Goal: Information Seeking & Learning: Learn about a topic

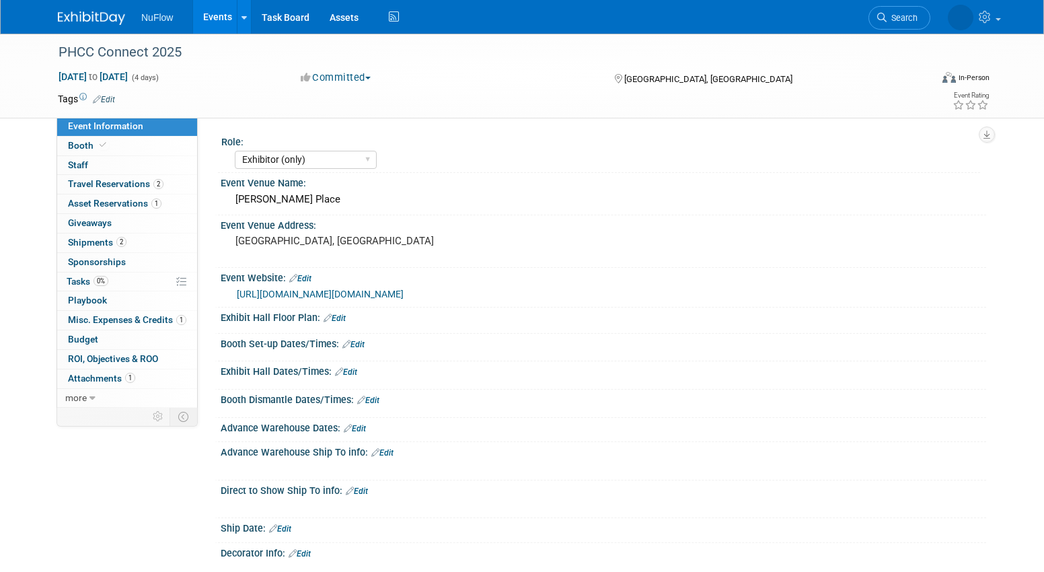
select select "Exhibitor (only)"
click at [89, 143] on span "Booth" at bounding box center [88, 145] width 41 height 11
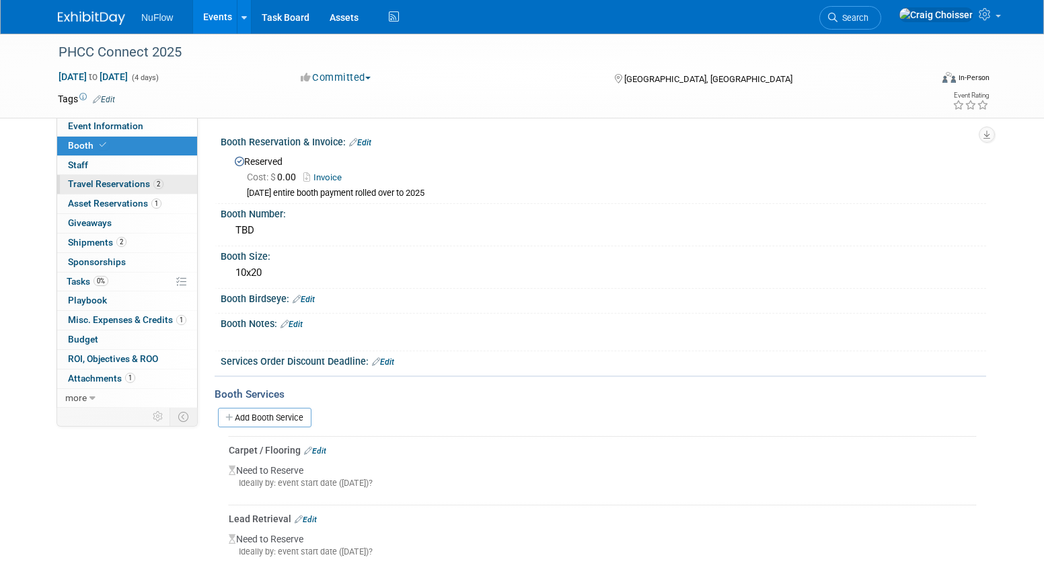
click at [100, 183] on span "Travel Reservations 2" at bounding box center [116, 183] width 96 height 11
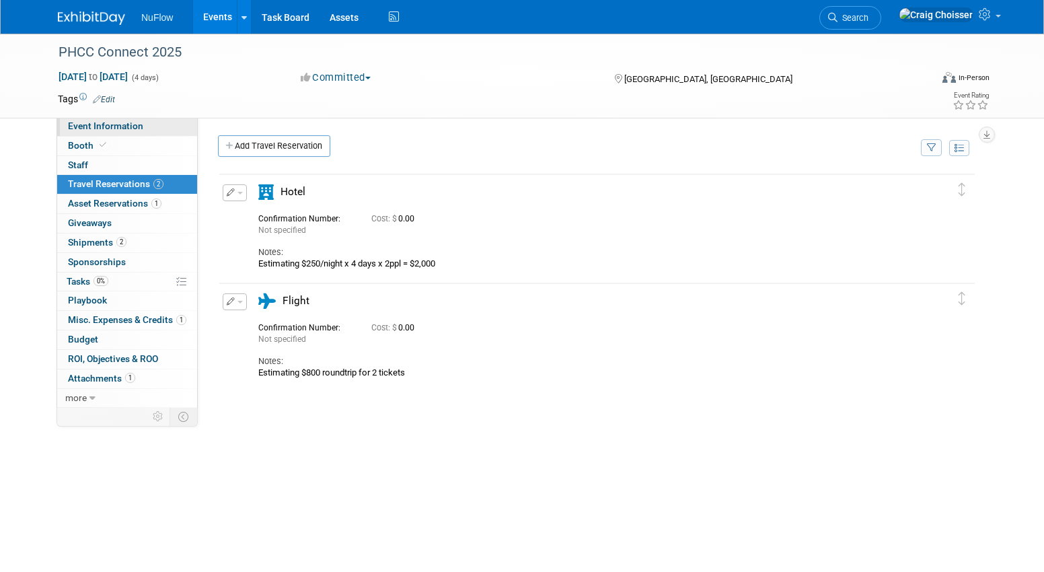
click at [87, 130] on span "Event Information" at bounding box center [105, 125] width 75 height 11
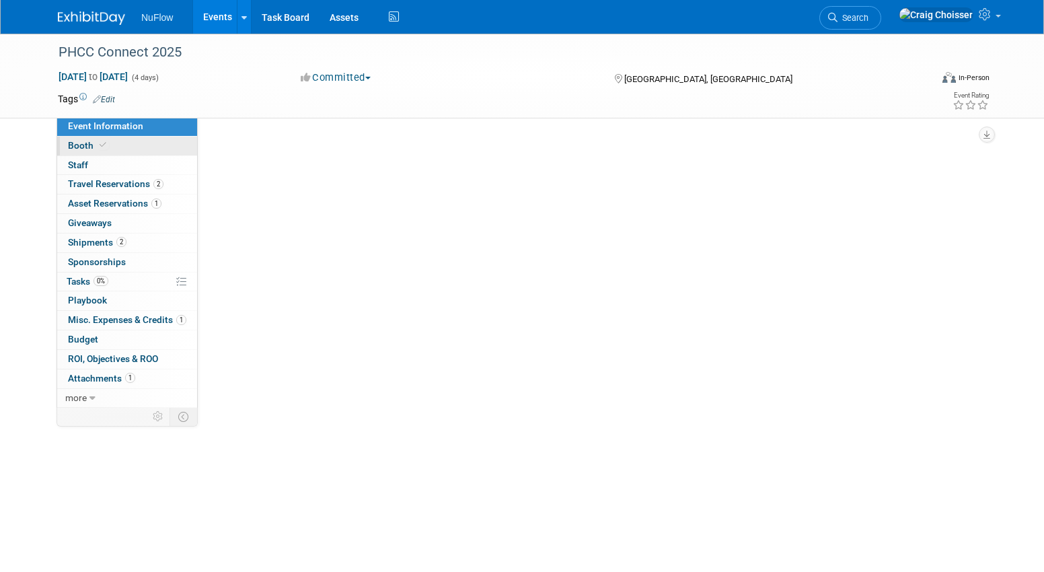
select select "Exhibitor (only)"
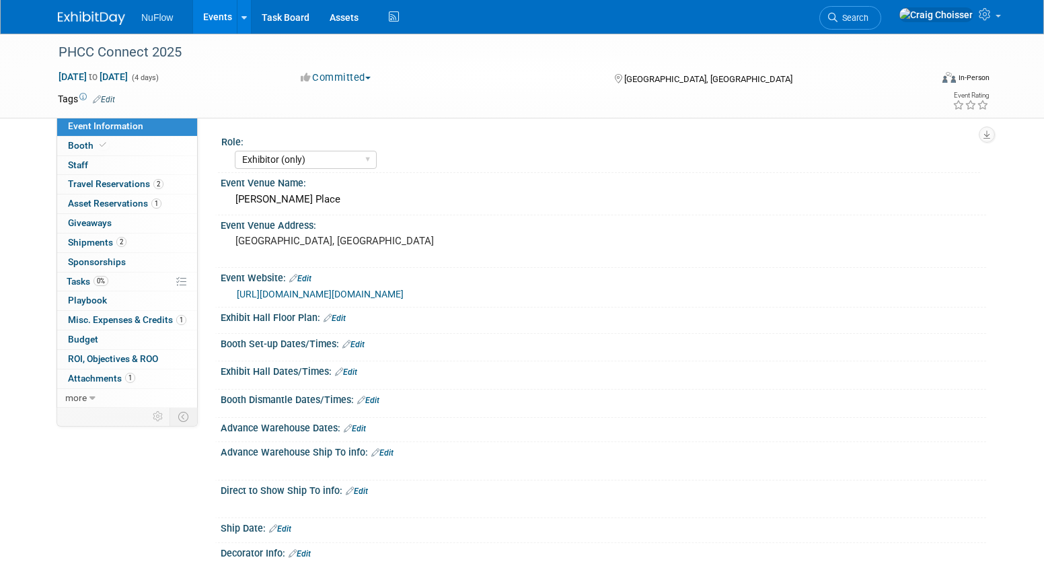
click at [338, 292] on link "[URL][DOMAIN_NAME][DOMAIN_NAME]" at bounding box center [320, 294] width 167 height 11
click at [80, 145] on span "Booth" at bounding box center [88, 145] width 41 height 11
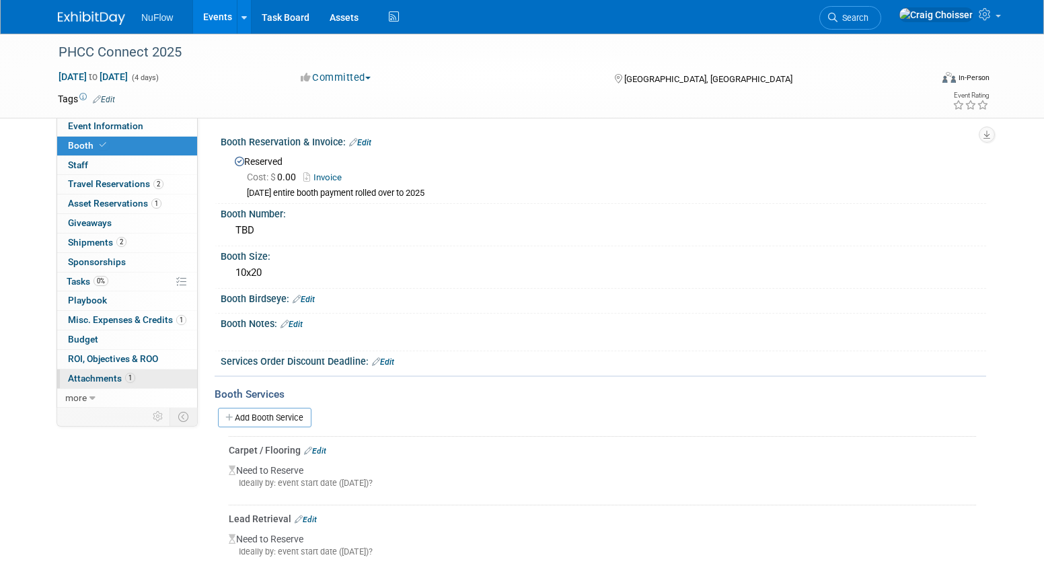
click at [104, 375] on span "Attachments 1" at bounding box center [101, 378] width 67 height 11
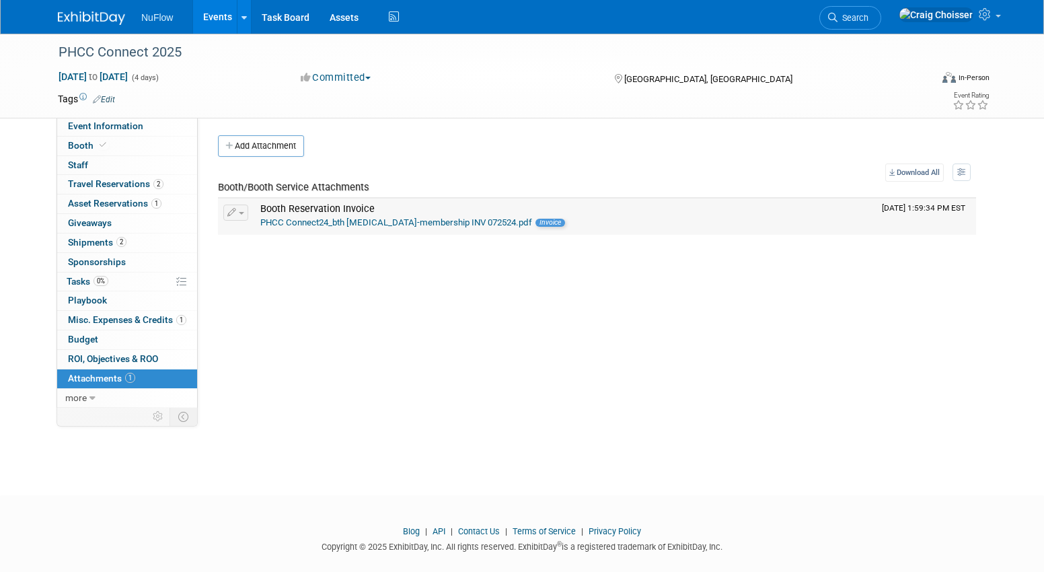
click at [345, 221] on link "PHCC Connect24_bth bal-membership INV 072524.pdf" at bounding box center [396, 222] width 272 height 10
click at [219, 22] on link "Events" at bounding box center [217, 17] width 49 height 34
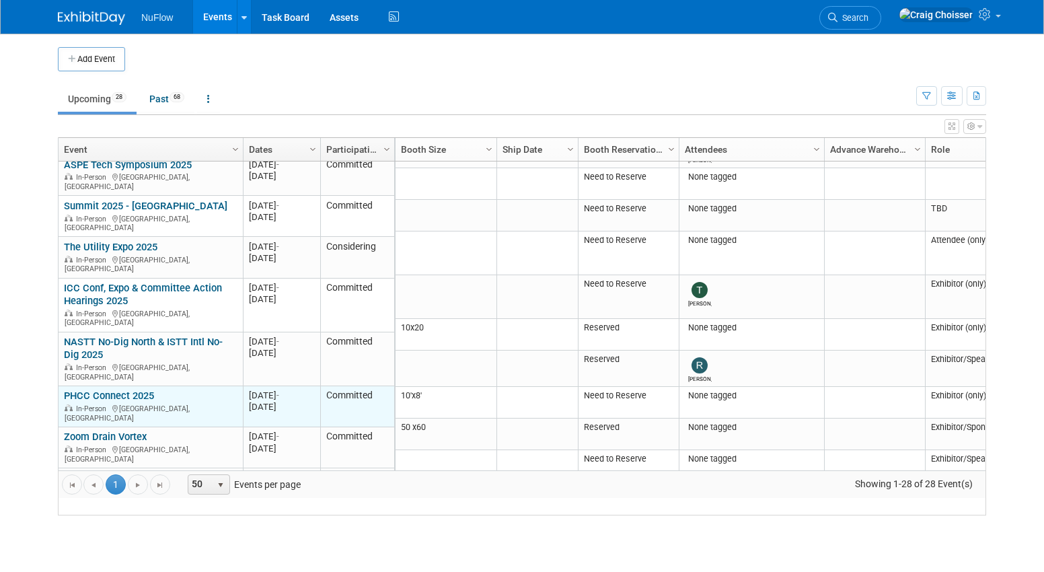
click at [142, 390] on link "PHCC Connect 2025" at bounding box center [109, 396] width 90 height 12
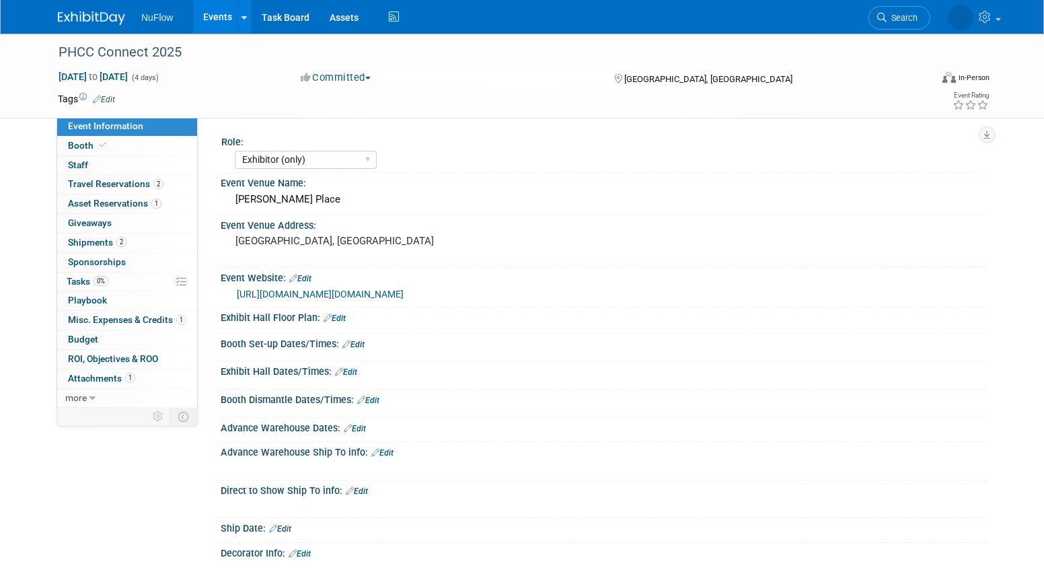
select select "Exhibitor (only)"
click at [87, 392] on link "more" at bounding box center [127, 398] width 140 height 19
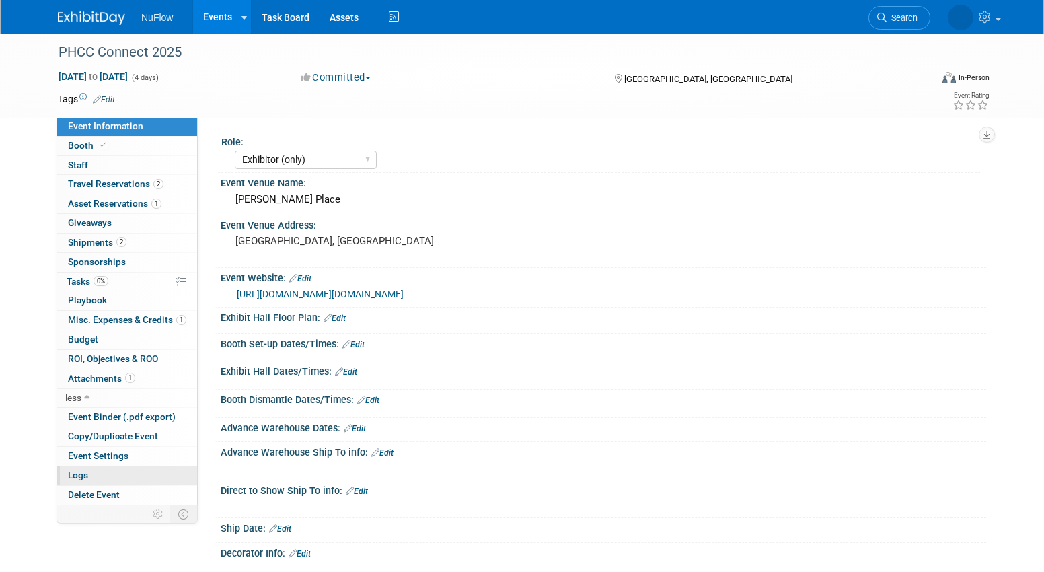
click at [81, 470] on span "Logs" at bounding box center [78, 475] width 20 height 11
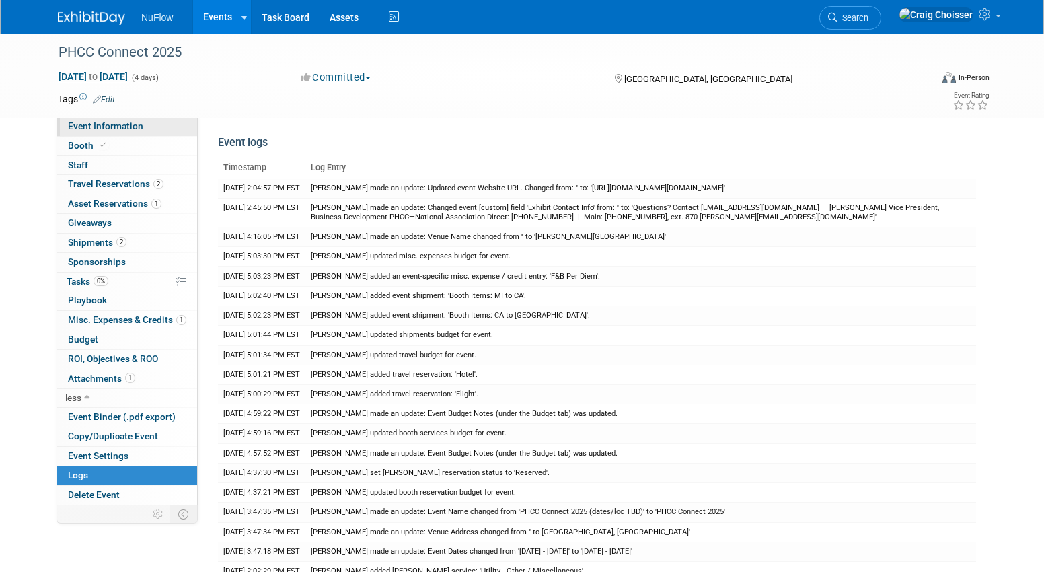
click at [100, 126] on span "Event Information" at bounding box center [105, 125] width 75 height 11
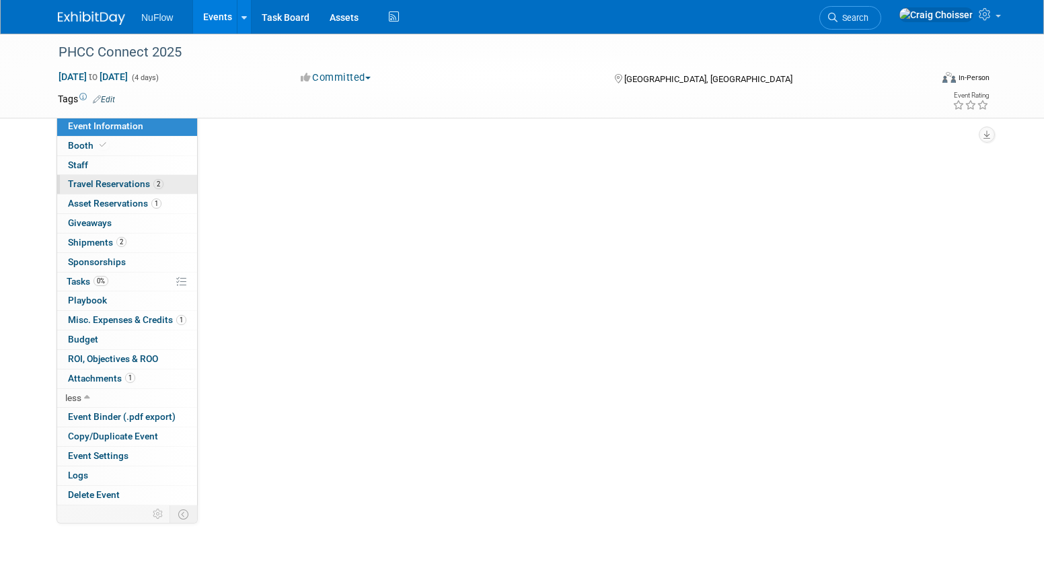
select select "Exhibitor (only)"
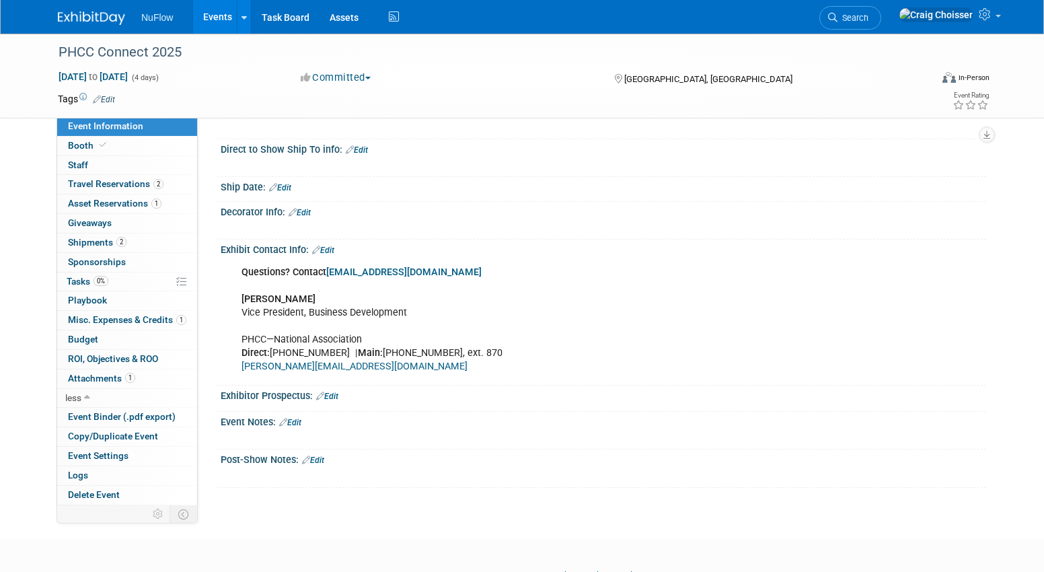
scroll to position [349, 0]
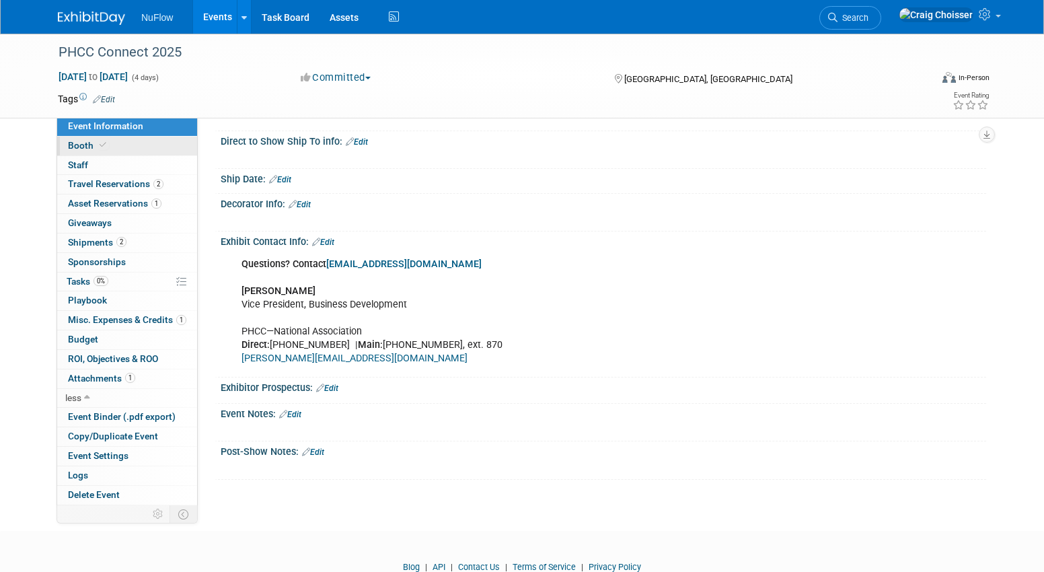
click at [87, 145] on span "Booth" at bounding box center [88, 145] width 41 height 11
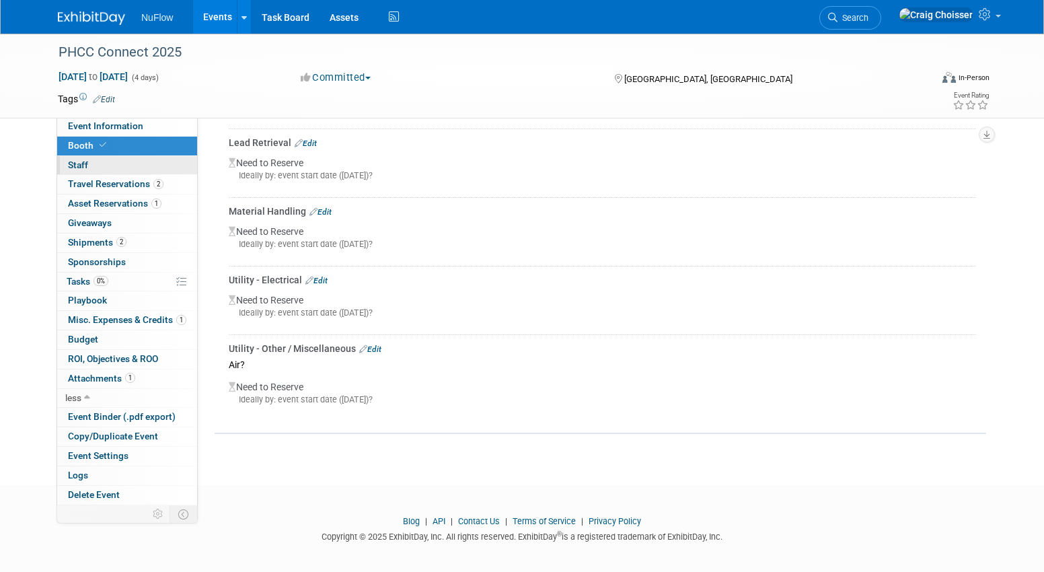
scroll to position [375, 0]
click at [108, 128] on span "Event Information" at bounding box center [105, 125] width 75 height 11
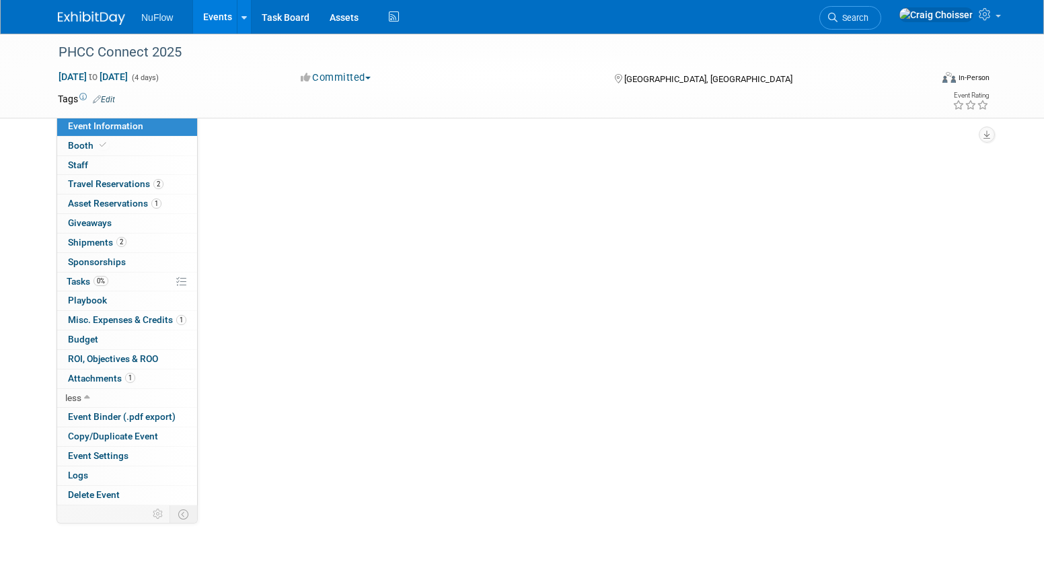
select select "Exhibitor (only)"
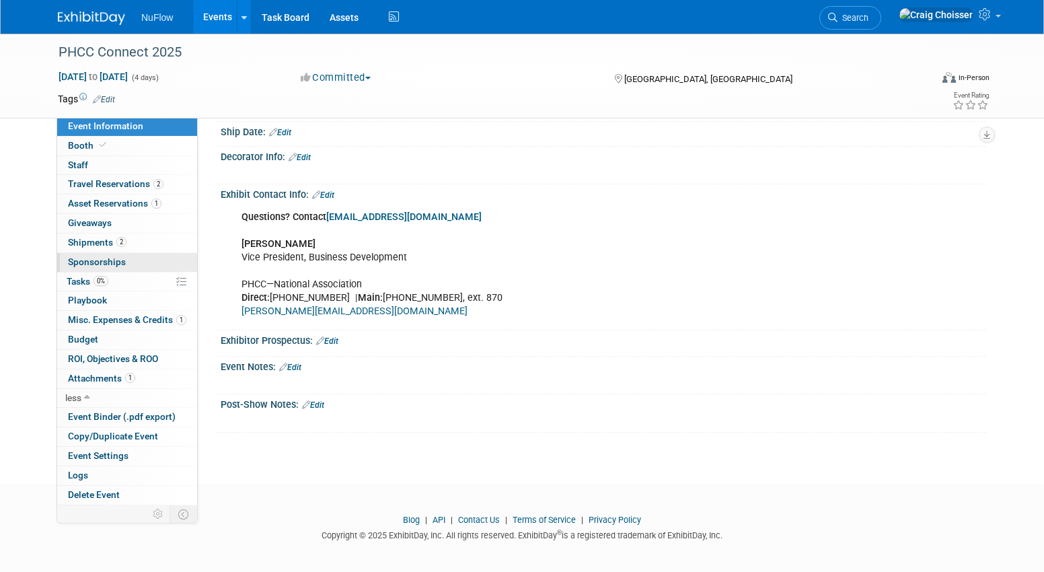
scroll to position [396, 0]
click at [89, 183] on span "Travel Reservations 2" at bounding box center [116, 183] width 96 height 11
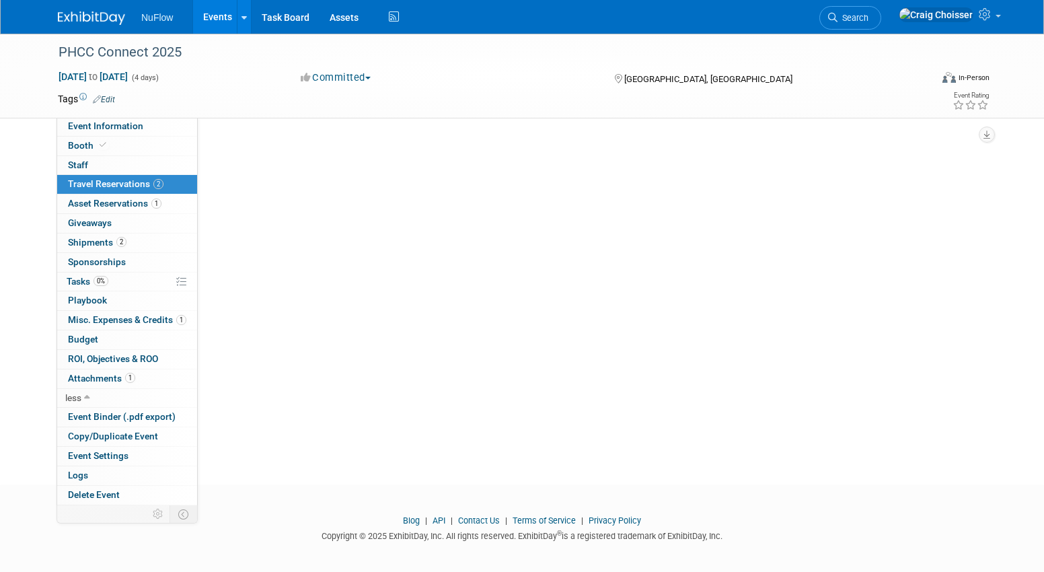
scroll to position [0, 0]
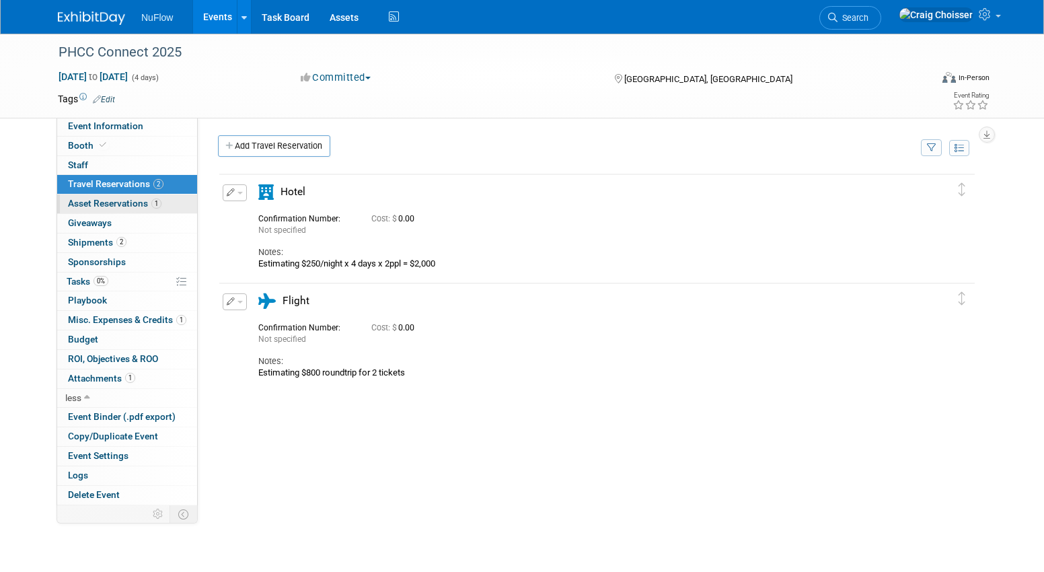
click at [96, 202] on span "Asset Reservations 1" at bounding box center [115, 203] width 94 height 11
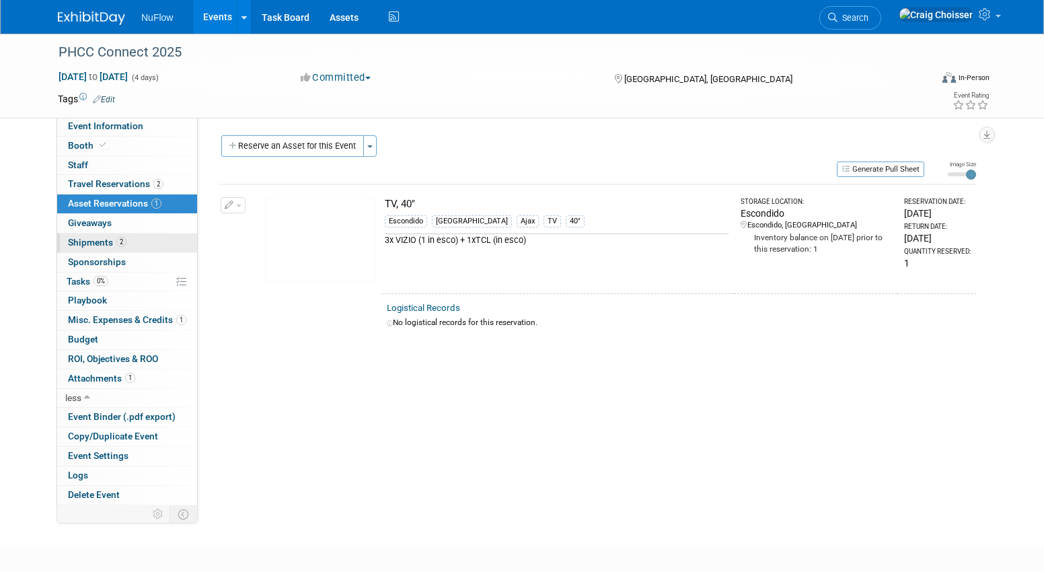
click at [100, 240] on span "Shipments 2" at bounding box center [97, 242] width 59 height 11
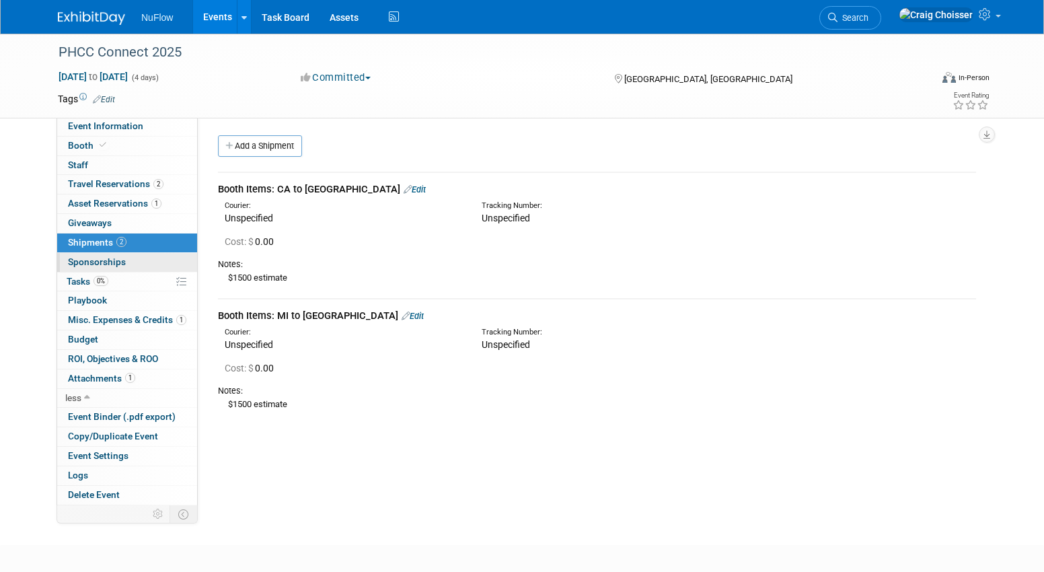
click at [86, 262] on span "Sponsorships 0" at bounding box center [97, 261] width 58 height 11
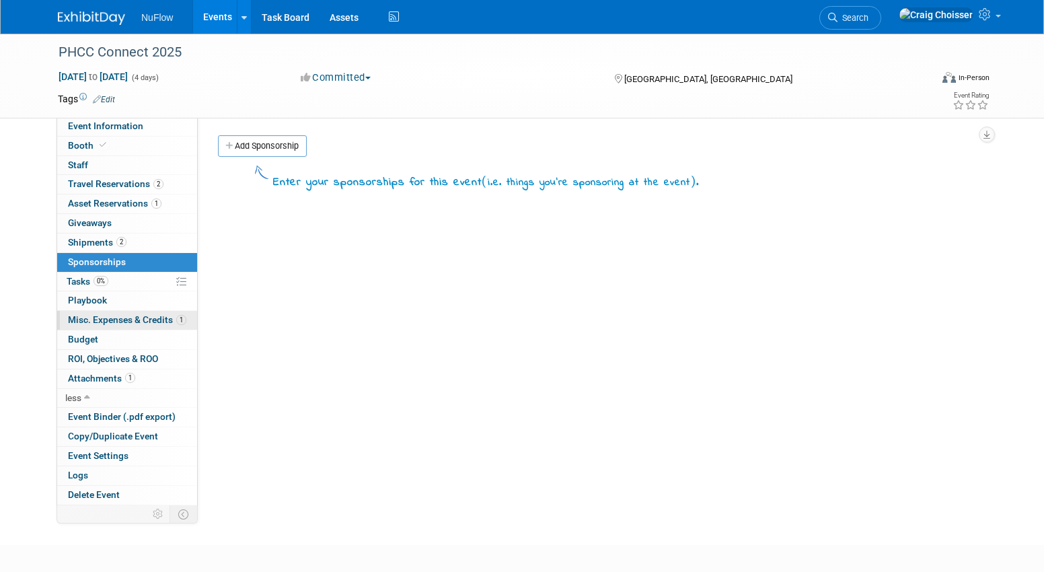
click at [93, 314] on span "Misc. Expenses & Credits 1" at bounding box center [127, 319] width 118 height 11
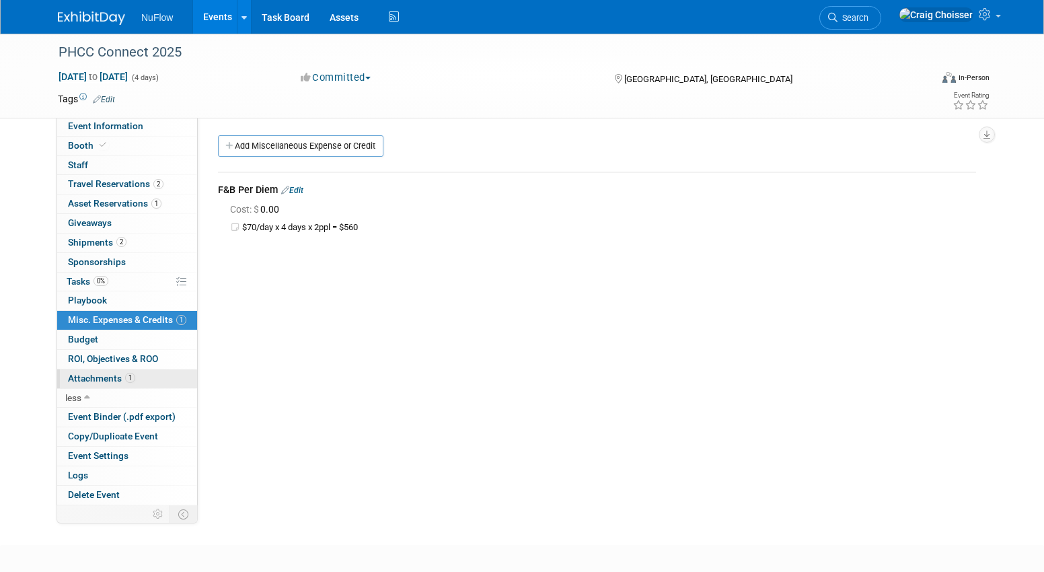
click at [97, 373] on span "Attachments 1" at bounding box center [101, 378] width 67 height 11
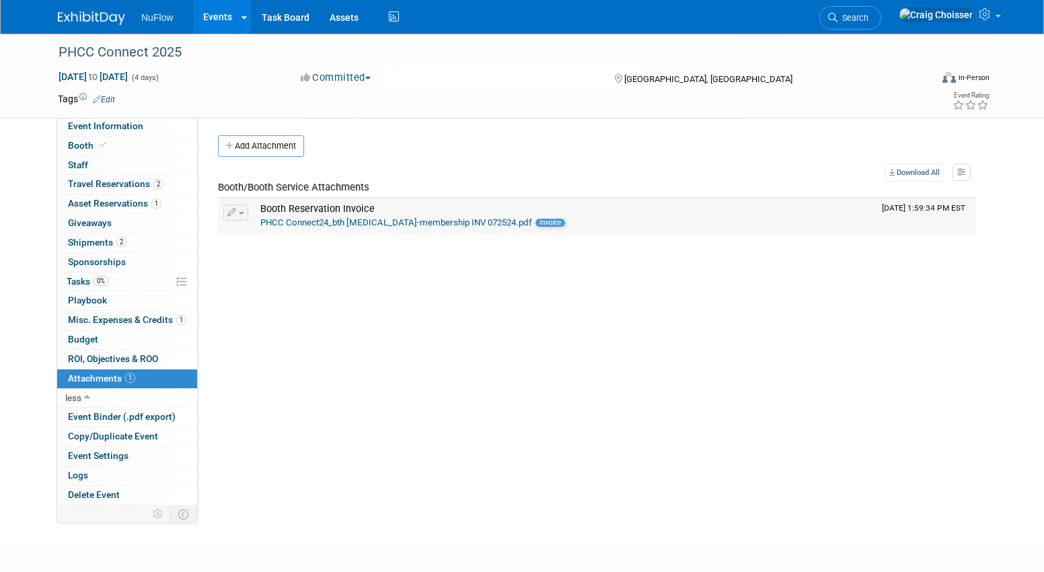
click at [362, 221] on link "PHCC Connect24_bth bal-membership INV 072524.pdf" at bounding box center [396, 222] width 272 height 10
click at [79, 143] on span "Booth" at bounding box center [88, 145] width 41 height 11
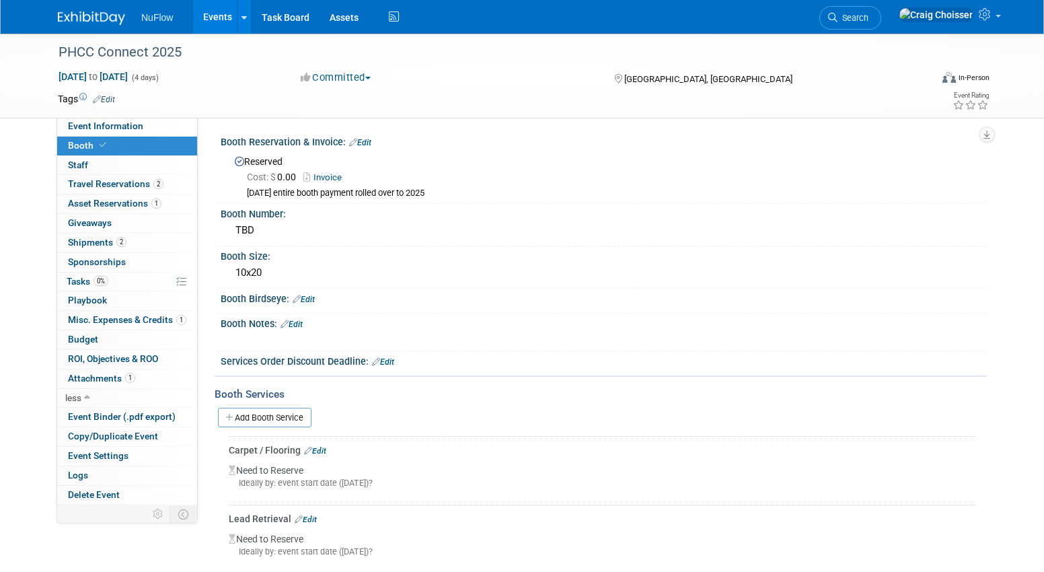
click at [448, 189] on div "10/16/24 entire booth payment rolled over to 2025" at bounding box center [611, 193] width 729 height 11
click at [333, 177] on link "Invoice" at bounding box center [325, 177] width 45 height 10
click at [86, 471] on link "Logs" at bounding box center [127, 475] width 140 height 19
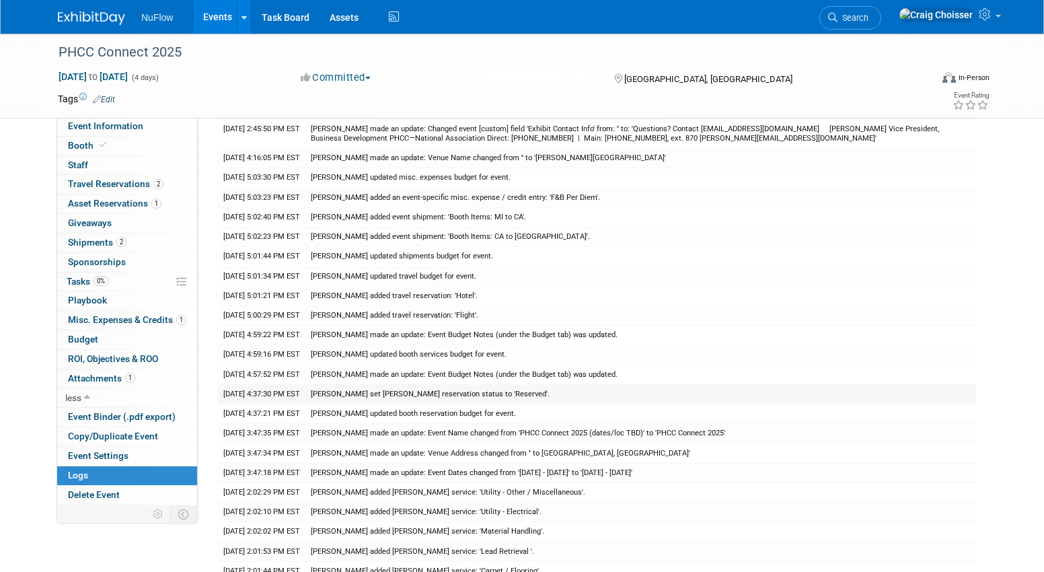
scroll to position [89, 0]
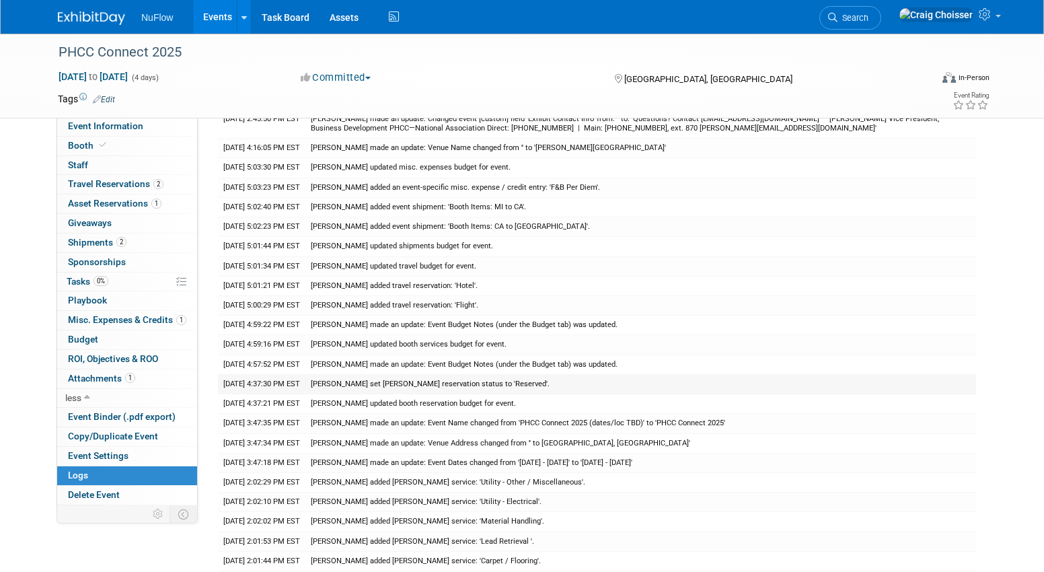
drag, startPoint x: 536, startPoint y: 381, endPoint x: 329, endPoint y: 380, distance: 206.5
click at [329, 380] on td "Jackie McStocker set booth reservation status to 'Reserved'." at bounding box center [640, 384] width 671 height 20
click at [579, 382] on td "Jackie McStocker set booth reservation status to 'Reserved'." at bounding box center [640, 384] width 671 height 20
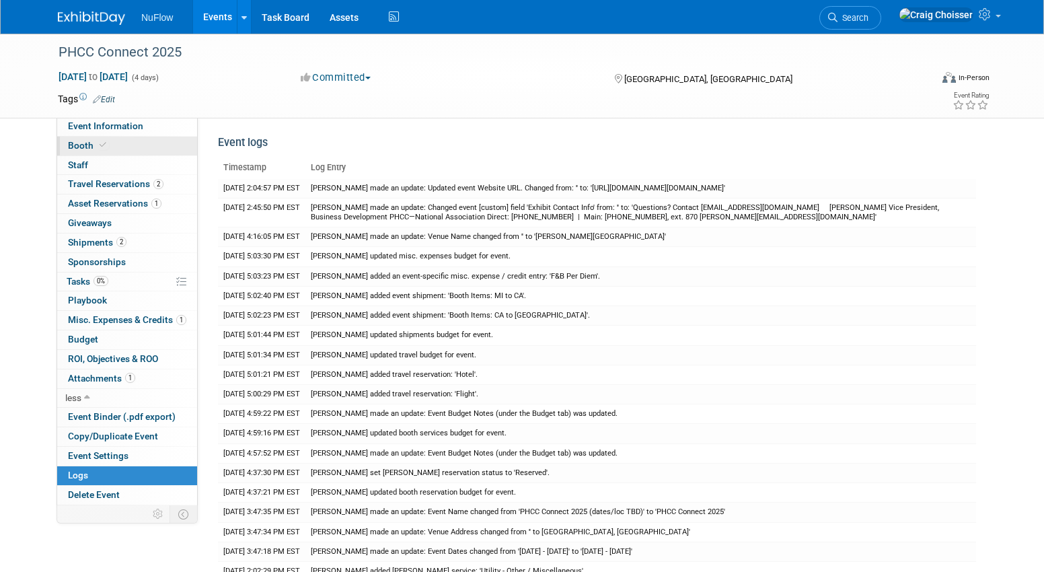
scroll to position [0, 0]
click at [83, 149] on span "Booth" at bounding box center [88, 145] width 41 height 11
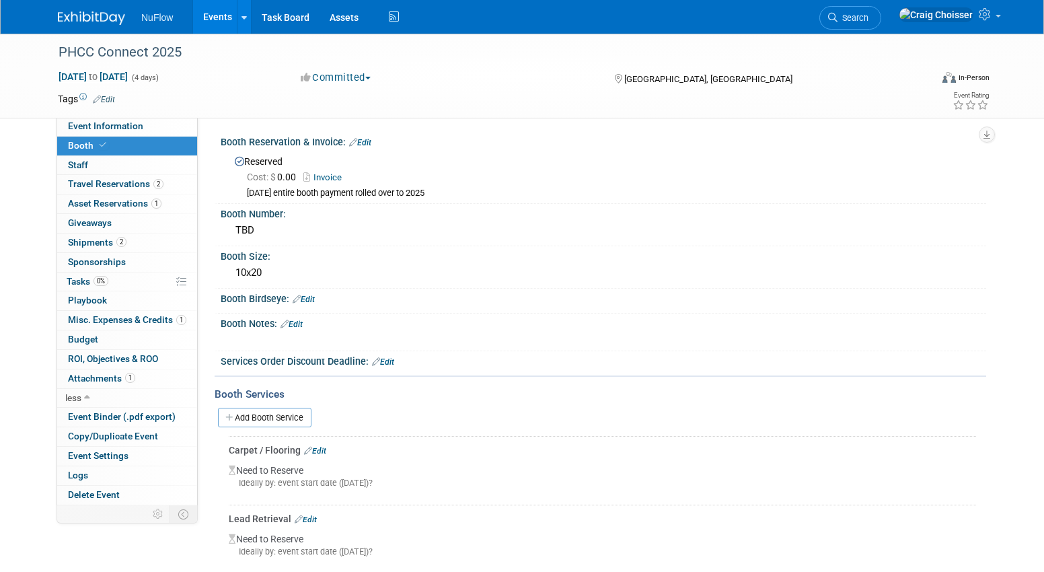
click at [103, 21] on img at bounding box center [91, 17] width 67 height 13
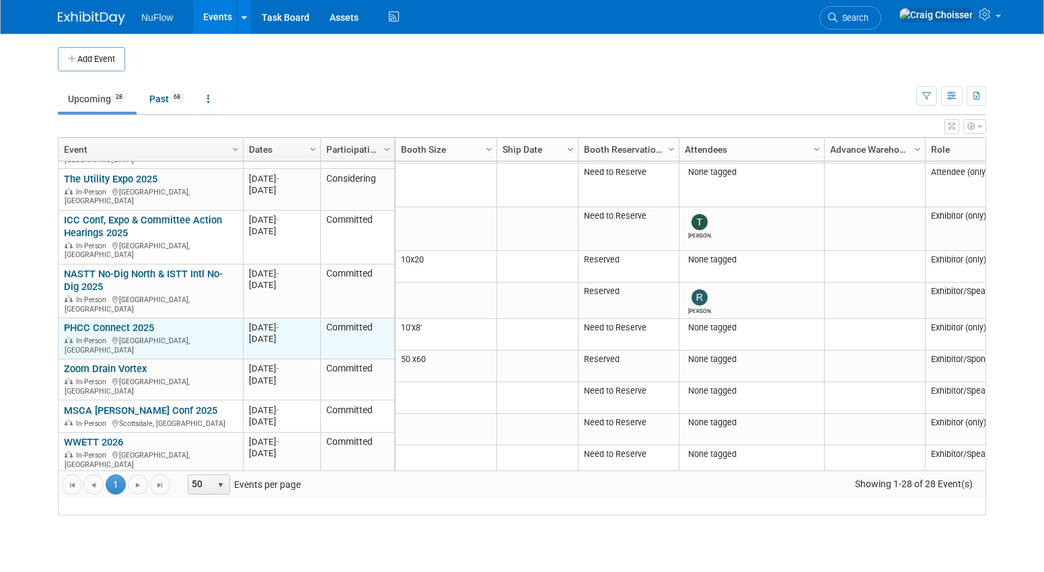
scroll to position [143, 0]
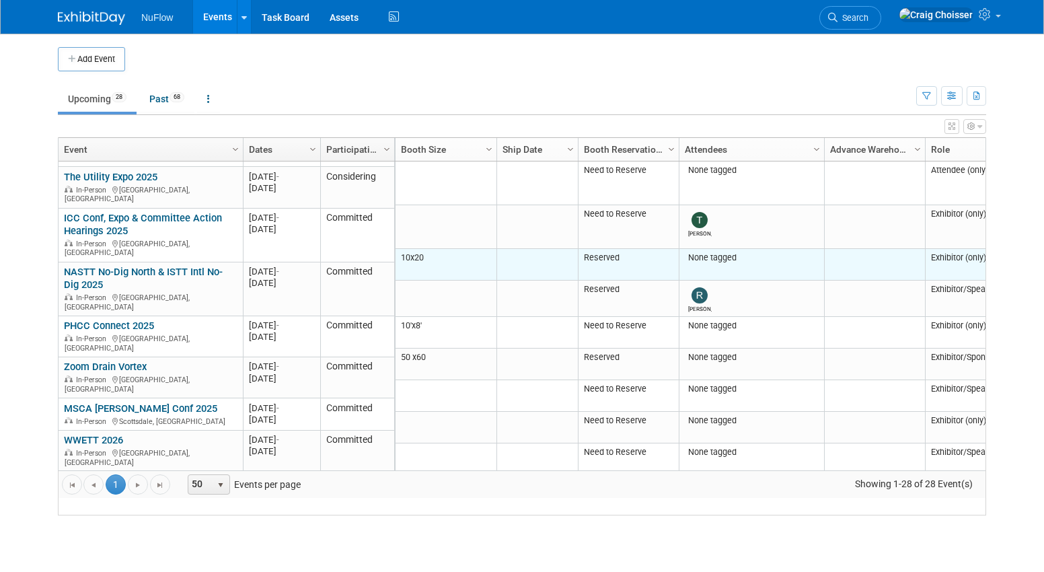
click at [610, 276] on td "Reserved" at bounding box center [628, 265] width 101 height 32
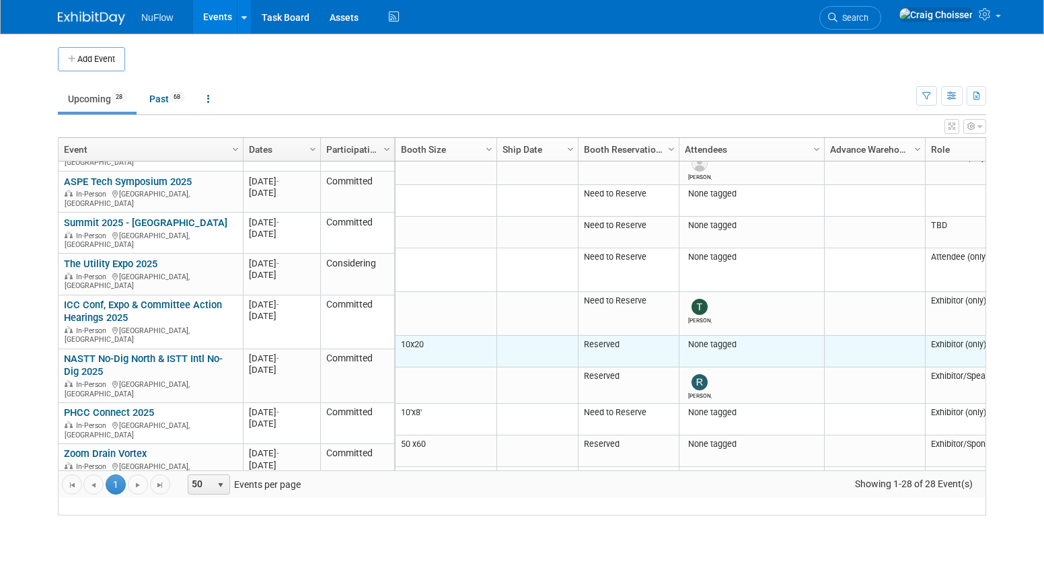
scroll to position [0, 0]
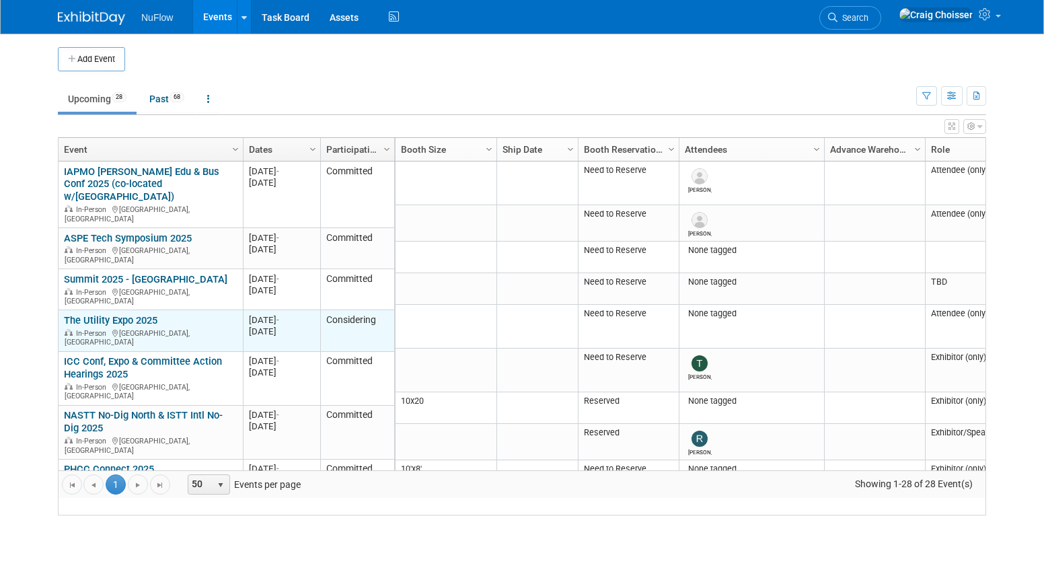
click at [153, 314] on link "The Utility Expo 2025" at bounding box center [111, 320] width 94 height 12
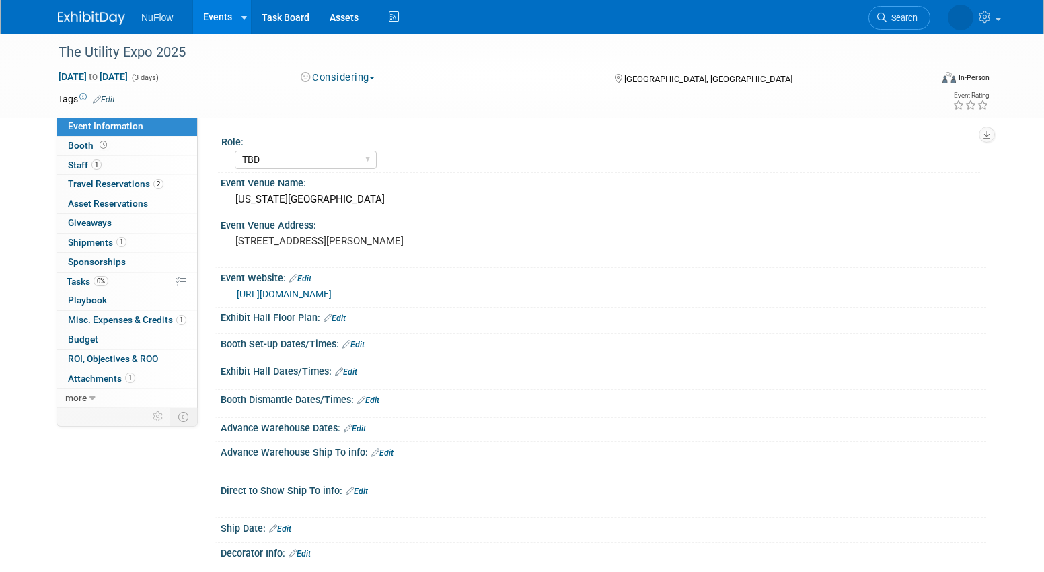
select select "TBD"
click at [357, 81] on button "Considering" at bounding box center [338, 78] width 84 height 14
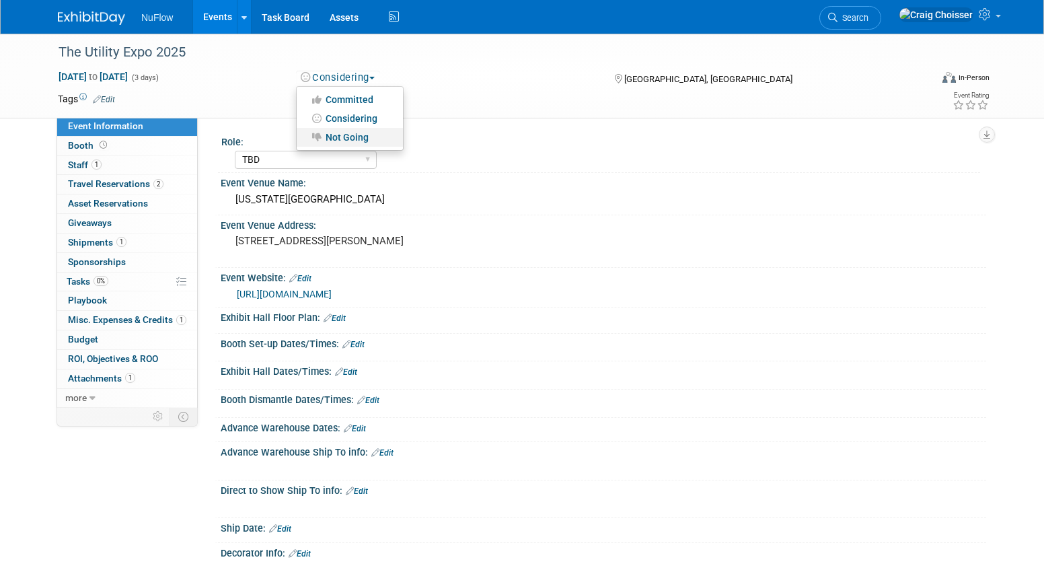
click at [360, 135] on link "Not Going" at bounding box center [350, 137] width 106 height 19
click at [216, 20] on link "Events" at bounding box center [217, 17] width 49 height 34
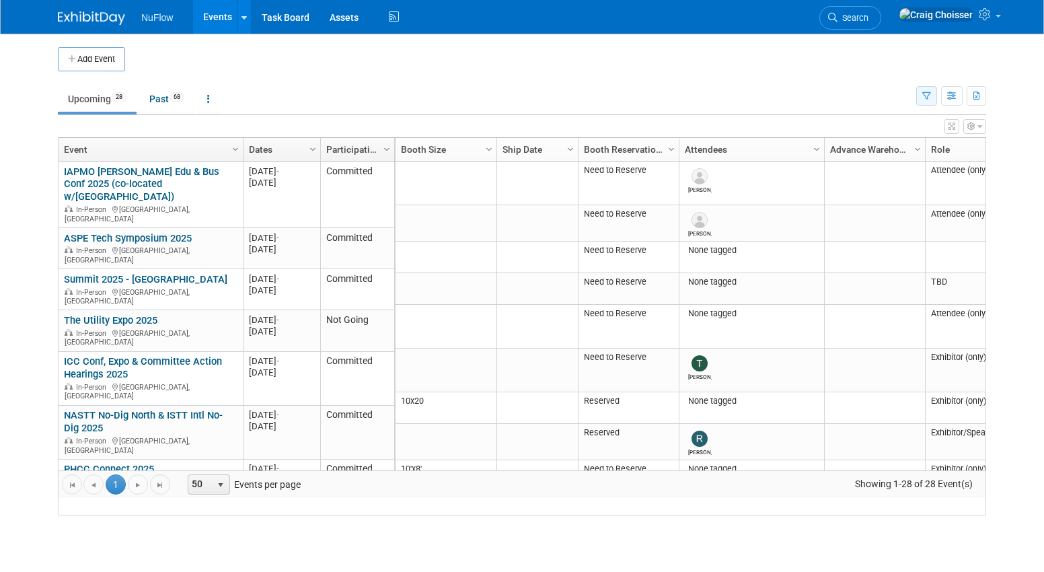
click at [928, 98] on icon "button" at bounding box center [926, 96] width 9 height 9
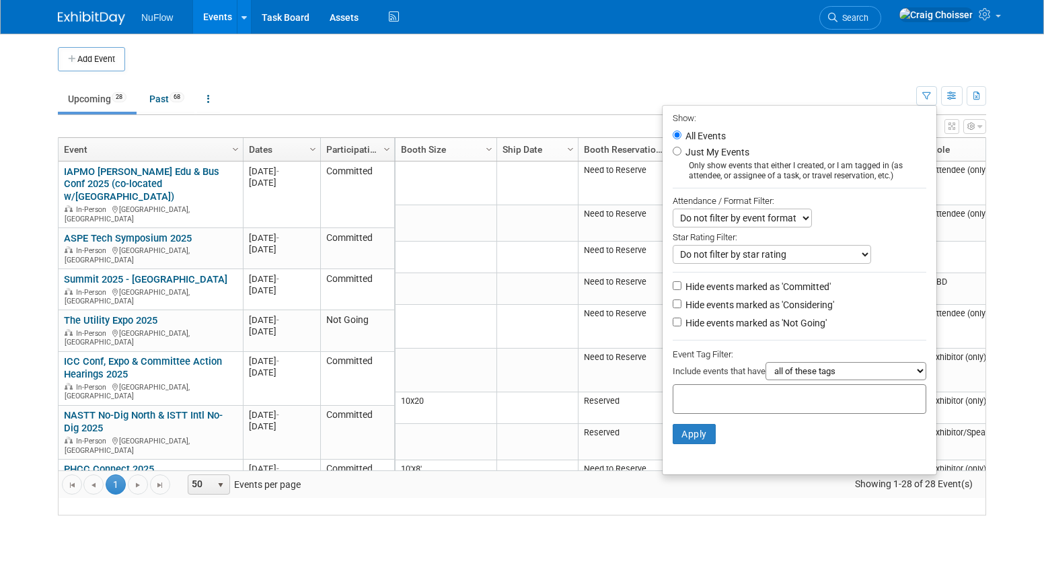
click at [675, 281] on input "Hide events marked as 'Committed'" at bounding box center [677, 285] width 9 height 9
checkbox input "false"
click at [675, 299] on input "Hide events marked as 'Considering'" at bounding box center [677, 303] width 9 height 9
checkbox input "true"
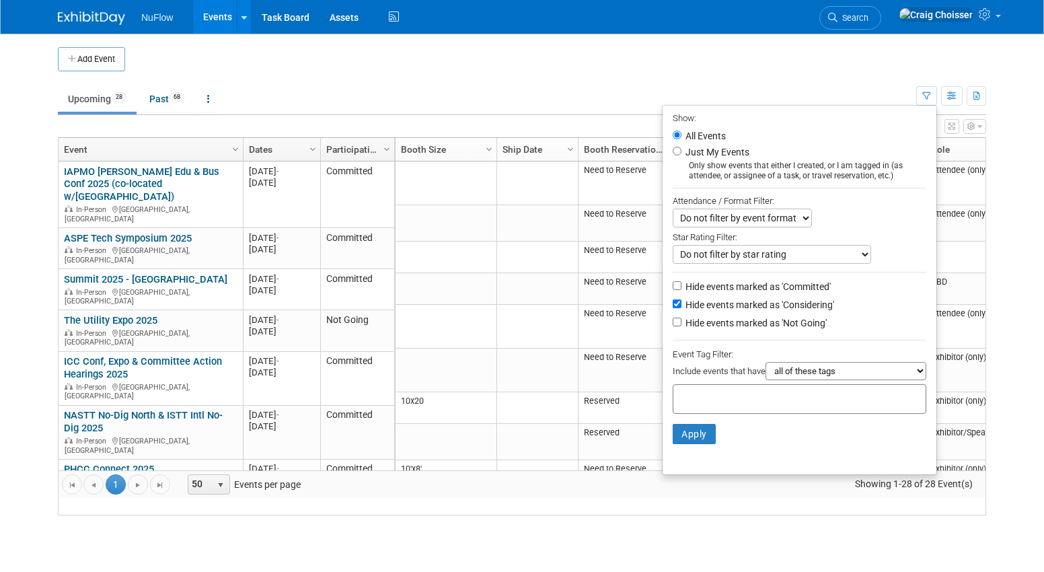
click at [674, 318] on input "Hide events marked as 'Not Going'" at bounding box center [677, 322] width 9 height 9
checkbox input "true"
click at [697, 424] on button "Apply" at bounding box center [694, 434] width 43 height 20
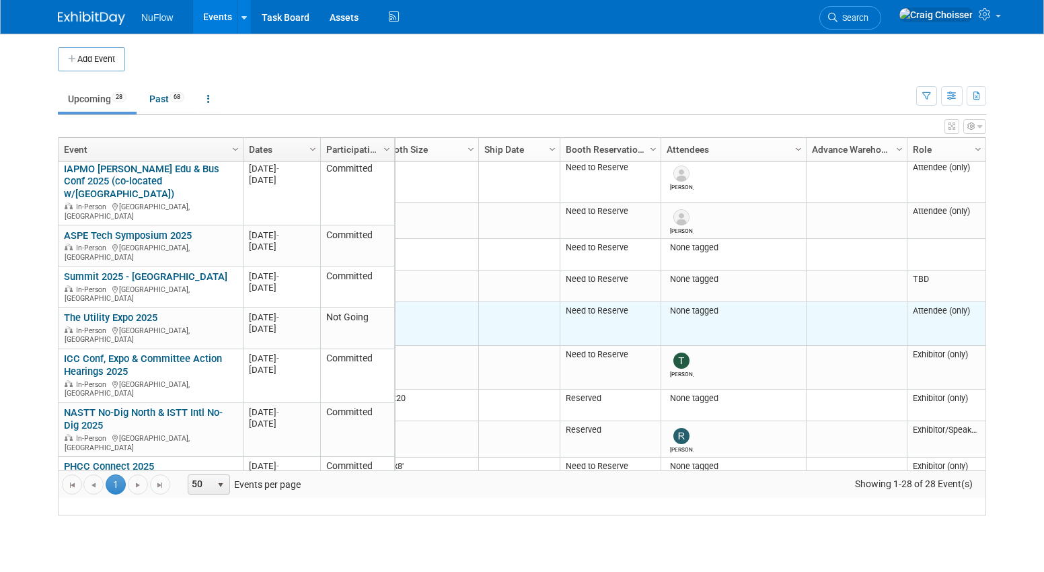
scroll to position [3, 18]
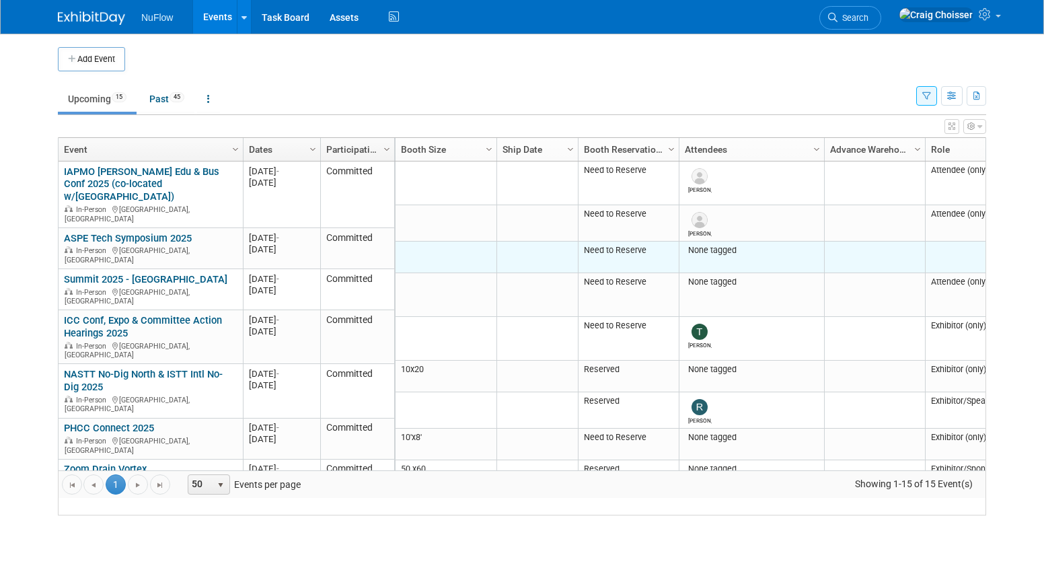
scroll to position [0, 15]
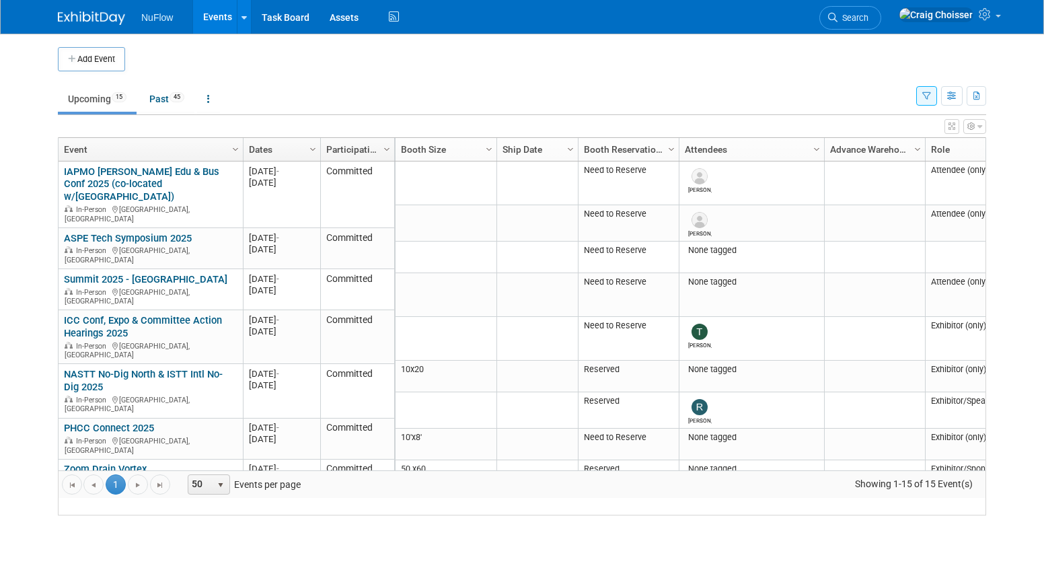
click at [984, 125] on button "button" at bounding box center [974, 126] width 23 height 15
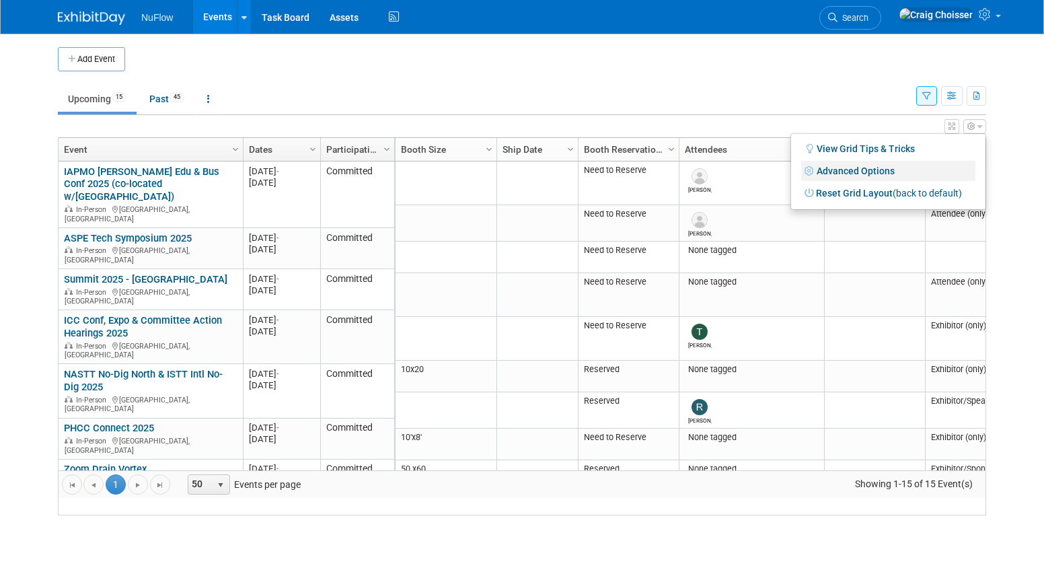
click at [866, 172] on link "Advanced Options" at bounding box center [888, 171] width 174 height 20
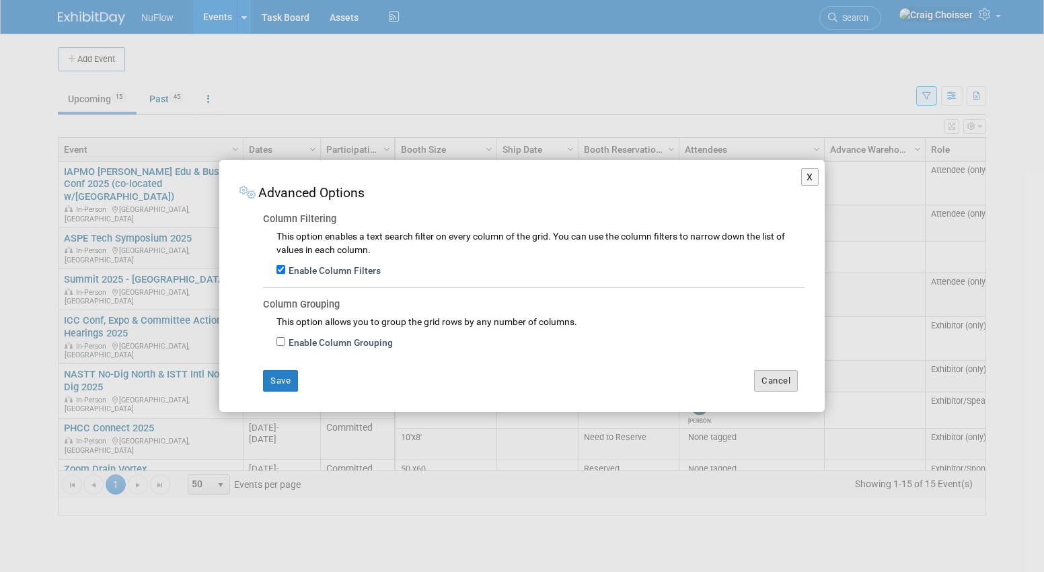
click at [782, 376] on button "Cancel" at bounding box center [776, 381] width 44 height 22
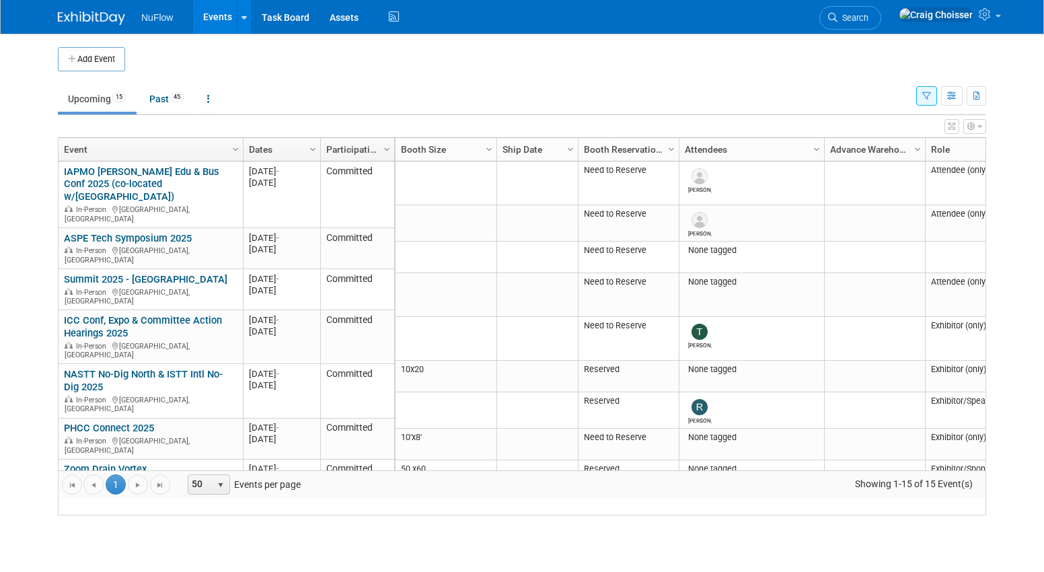
click at [974, 127] on icon "button" at bounding box center [971, 126] width 8 height 8
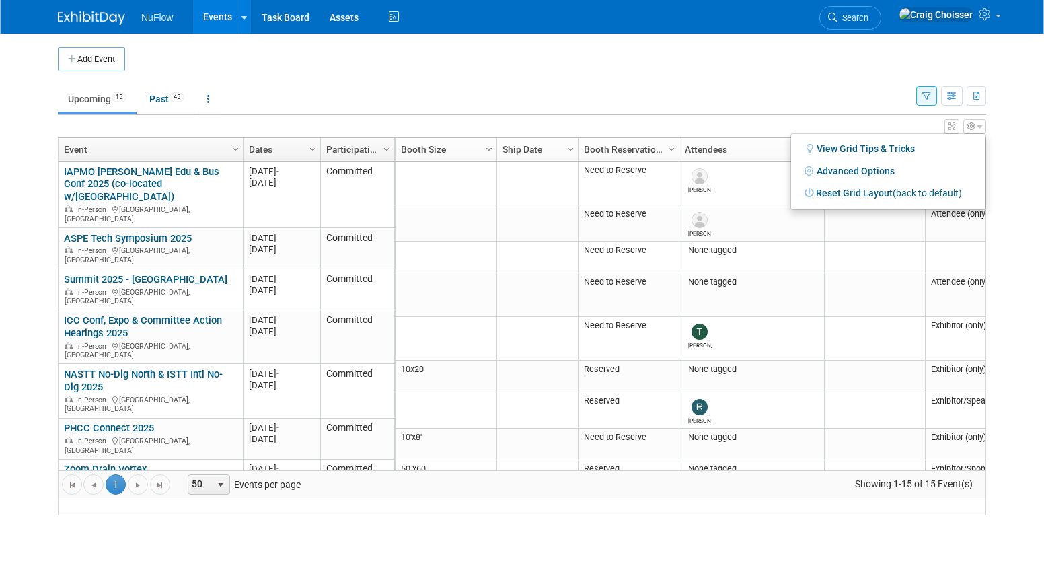
click at [853, 108] on ul "Upcoming 15 Past 45 All Events 60 Past and Upcoming Grouped Annually Events gro…" at bounding box center [487, 100] width 858 height 30
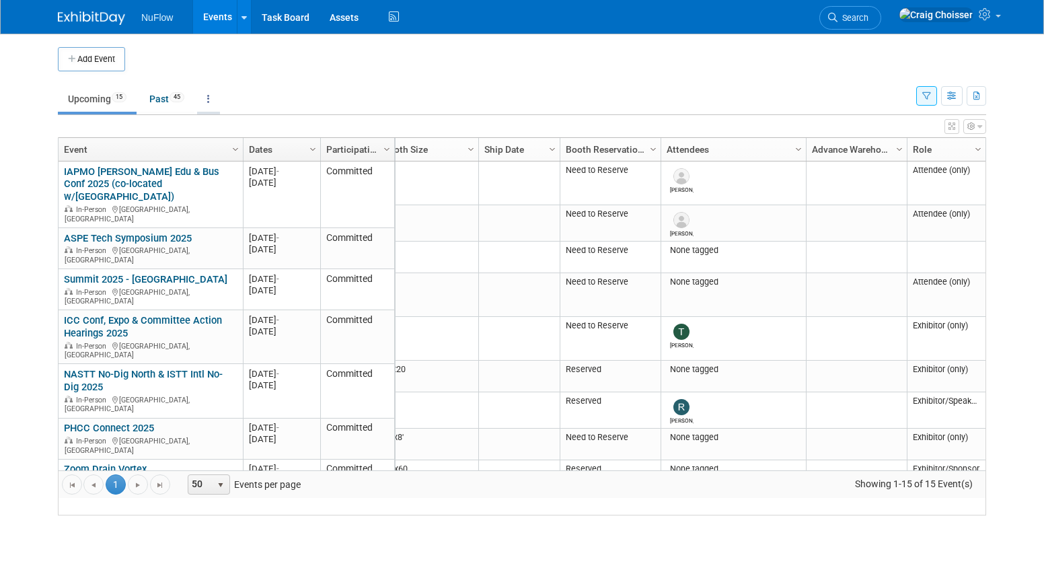
click at [210, 102] on icon at bounding box center [208, 98] width 3 height 9
click at [342, 76] on td "Upcoming 15 Past 45 All Events 60 Past and Upcoming Grouped Annually Events gro…" at bounding box center [487, 93] width 858 height 44
click at [954, 99] on icon "button" at bounding box center [952, 96] width 10 height 9
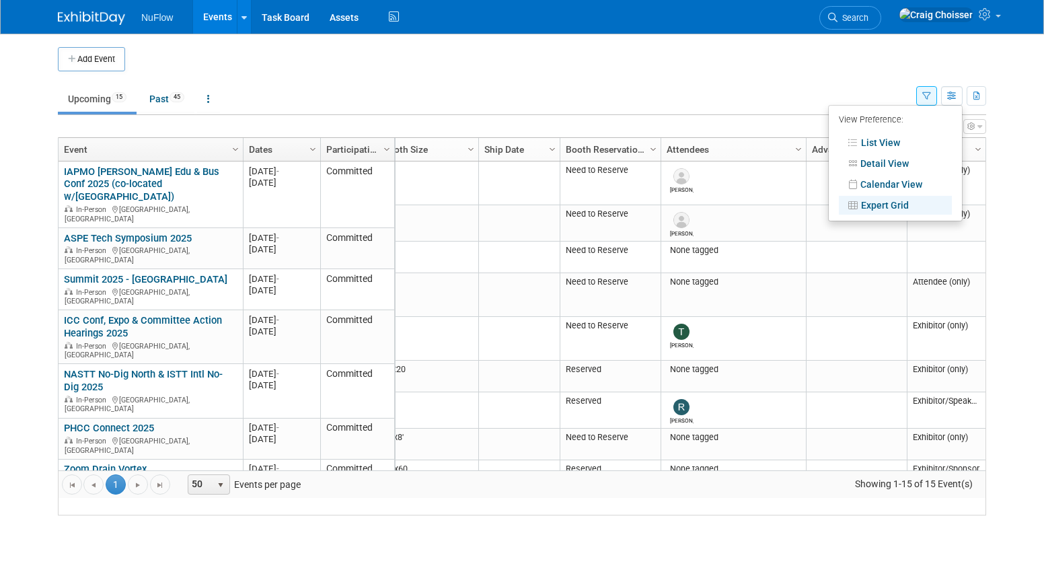
click at [739, 98] on ul "Upcoming 15 Past 45 All Events 60 Past and Upcoming Grouped Annually Events gro…" at bounding box center [487, 100] width 858 height 30
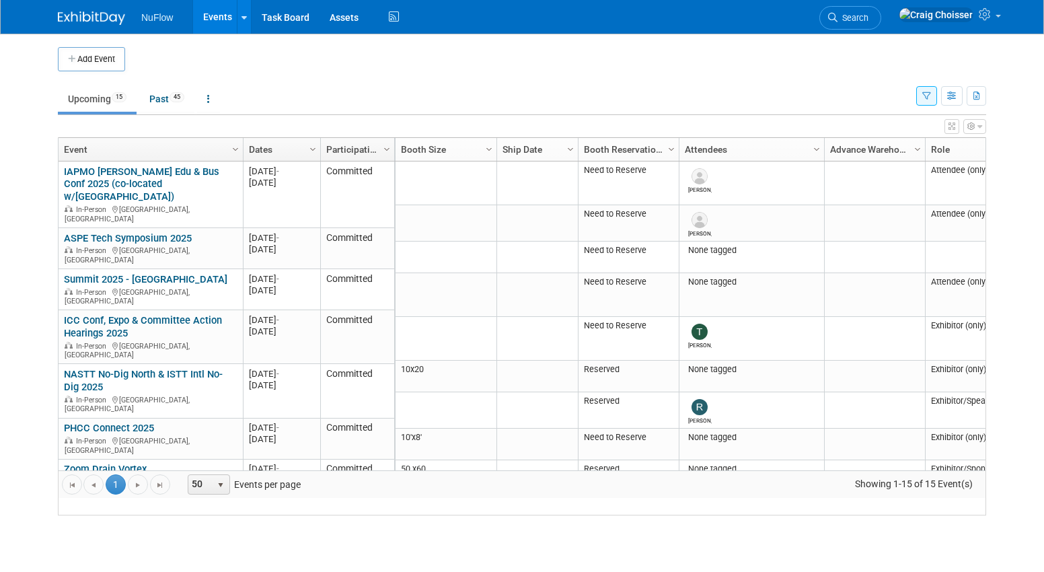
click at [975, 126] on button "button" at bounding box center [974, 126] width 23 height 15
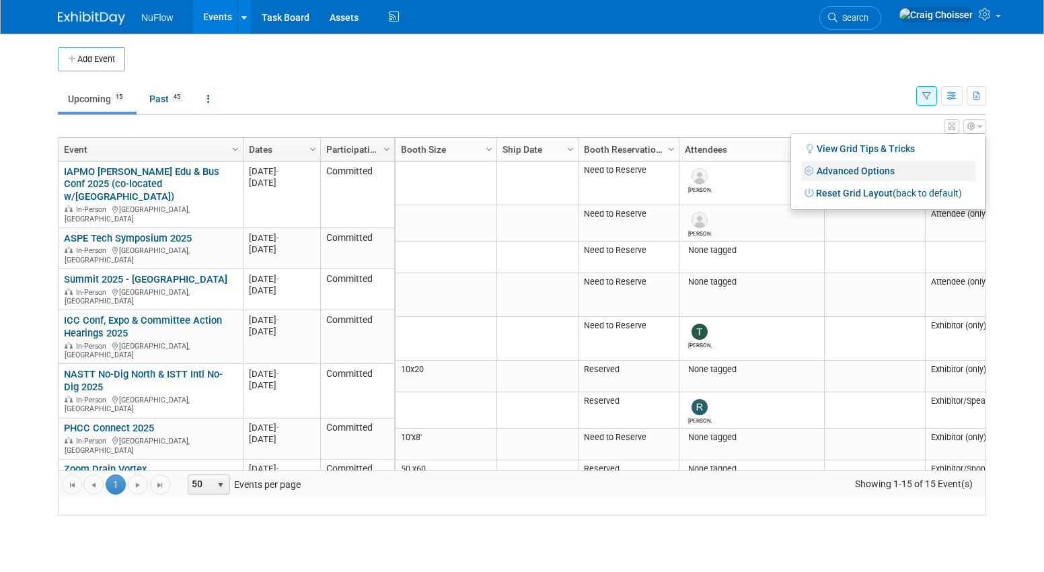
click at [881, 171] on link "Advanced Options" at bounding box center [888, 171] width 174 height 20
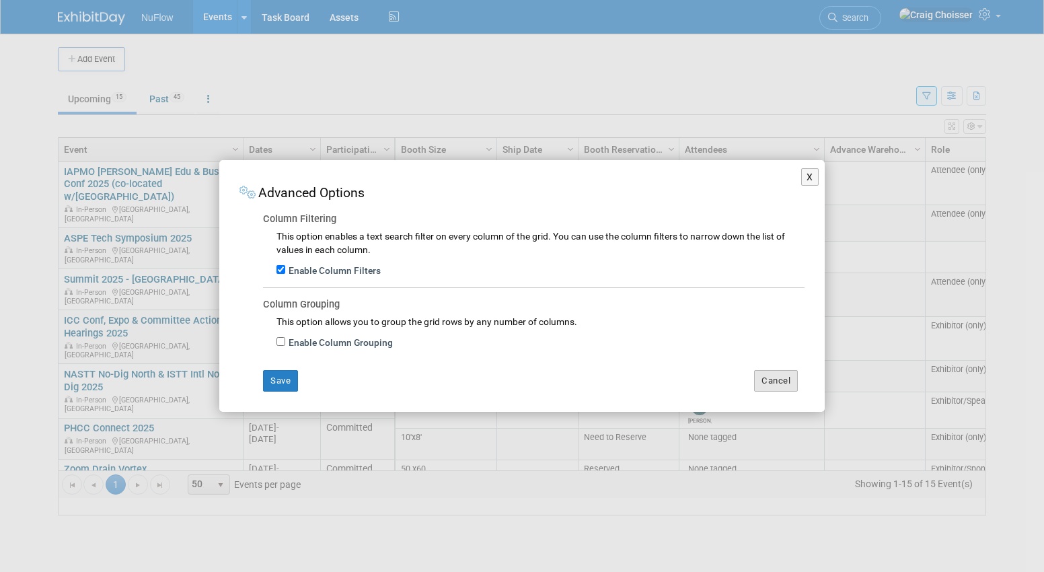
click at [774, 375] on button "Cancel" at bounding box center [776, 381] width 44 height 22
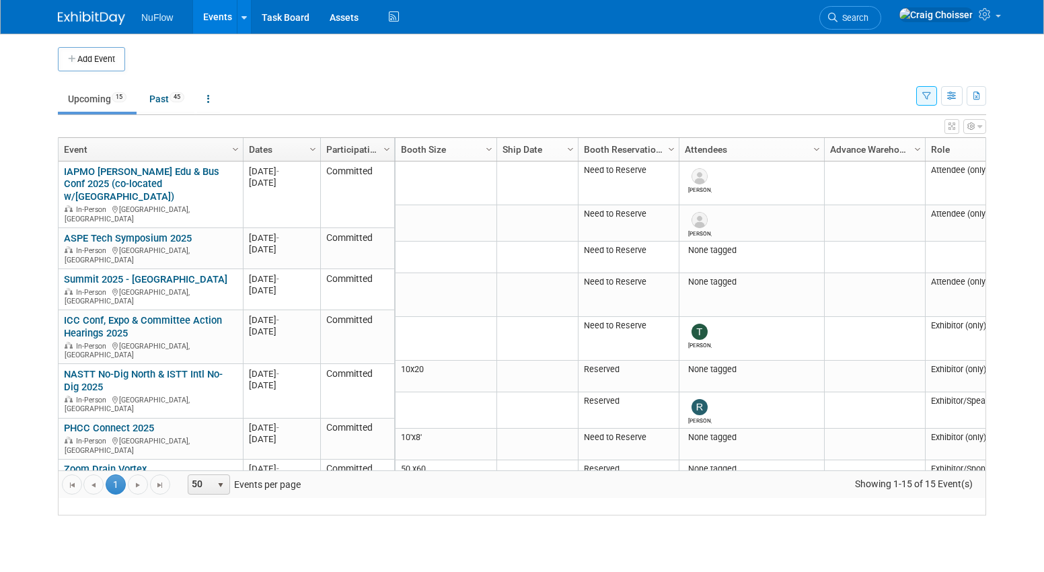
click at [953, 129] on icon "button" at bounding box center [952, 126] width 7 height 8
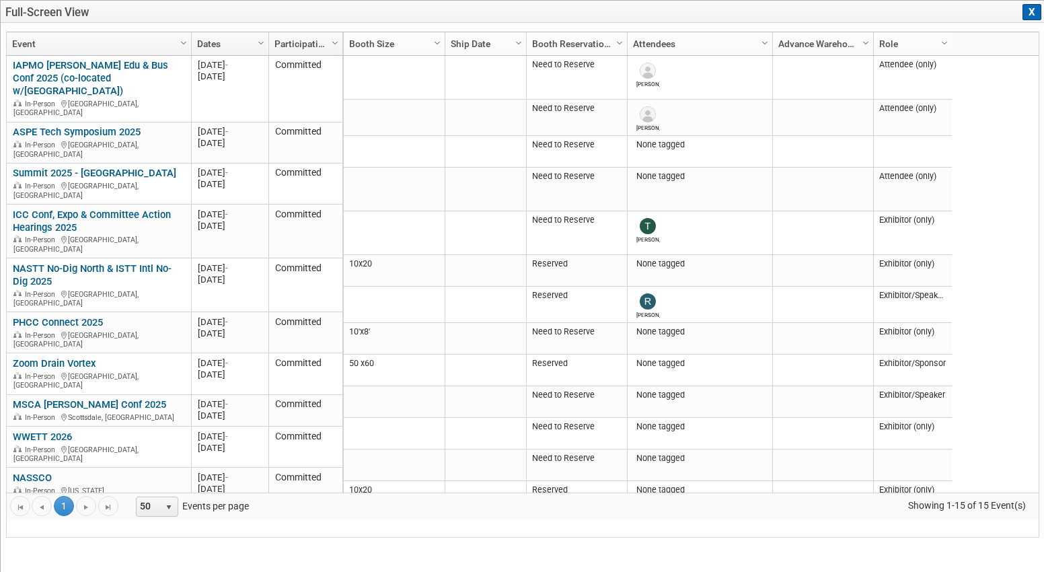
click at [1029, 15] on button "X" at bounding box center [1032, 12] width 19 height 16
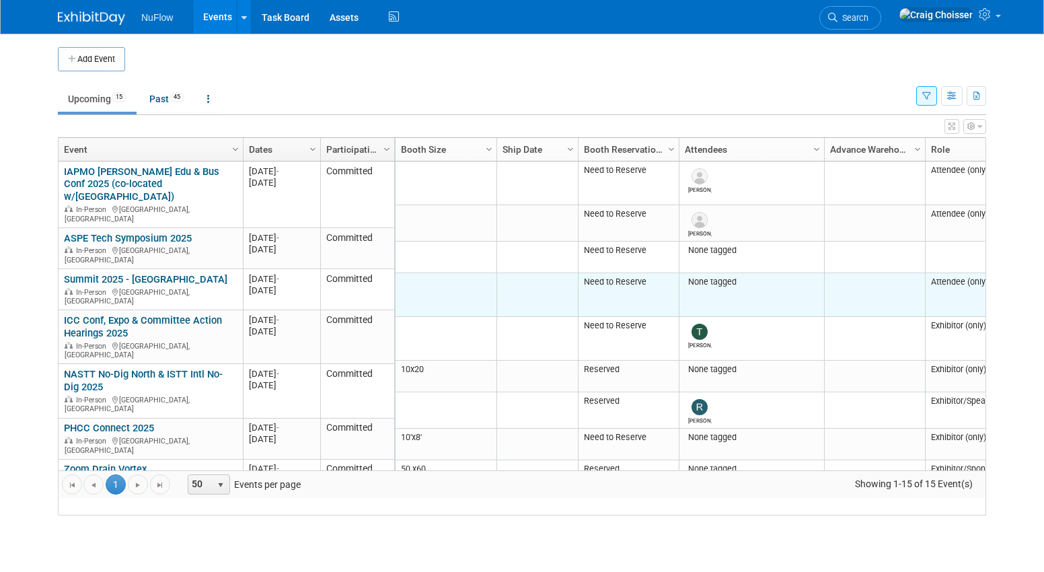
scroll to position [0, 0]
